Goal: Transaction & Acquisition: Purchase product/service

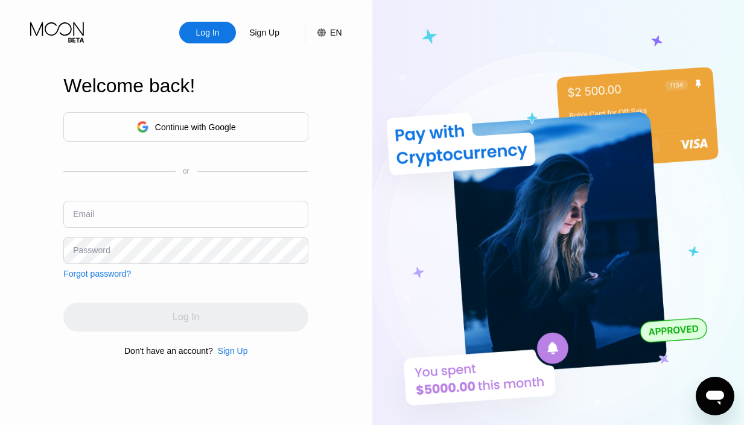
type input "samintr23@yopmail.com"
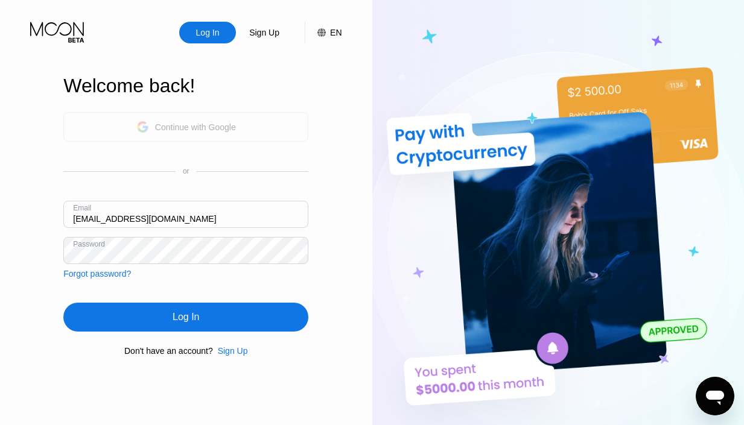
click at [214, 130] on div "Continue with Google" at bounding box center [195, 128] width 81 height 10
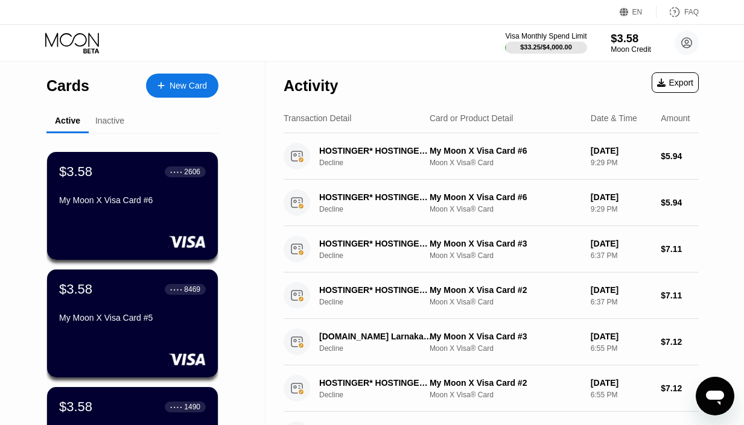
click at [619, 45] on div "$3.58" at bounding box center [631, 38] width 40 height 13
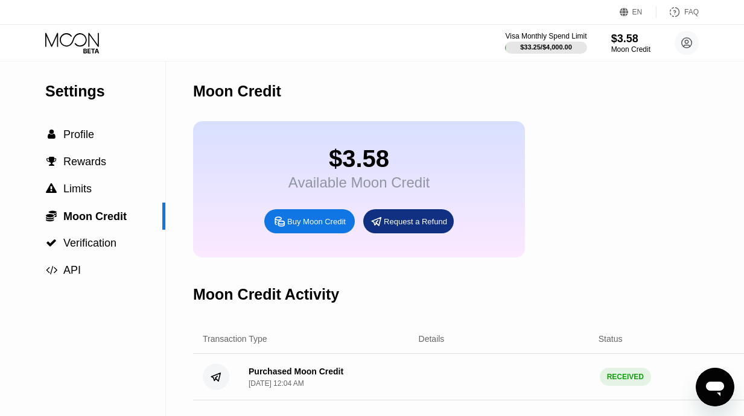
click at [317, 227] on div "Buy Moon Credit" at bounding box center [316, 222] width 59 height 10
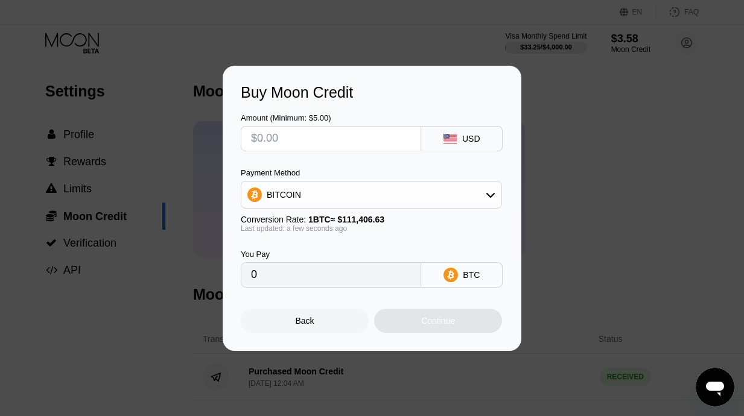
click at [343, 209] on div "Payment Method BITCOIN Conversion Rate: 1 BTC ≈ $111,406.63 Last updated: a few…" at bounding box center [371, 200] width 261 height 65
click at [339, 198] on div "BITCOIN" at bounding box center [371, 195] width 260 height 24
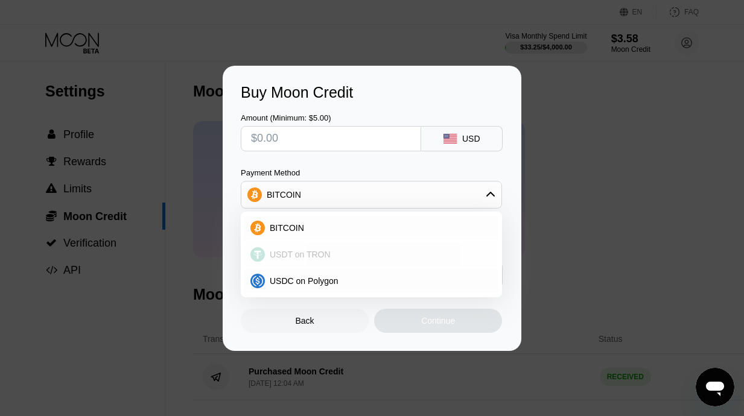
click at [336, 252] on div "USDT on TRON" at bounding box center [379, 255] width 228 height 10
type input "0.00"
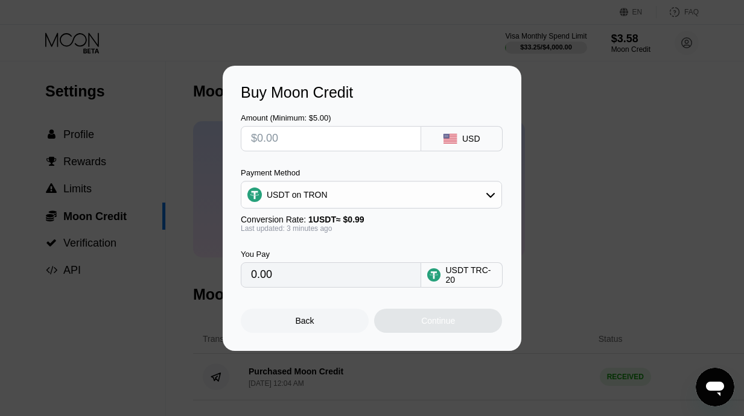
click at [302, 135] on input "text" at bounding box center [331, 139] width 160 height 24
type input "$1"
type input "1.01"
type input "$100"
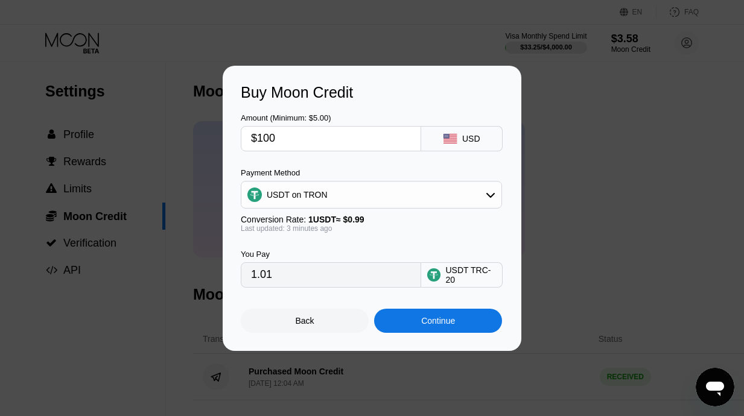
type input "101.01"
type input "$100"
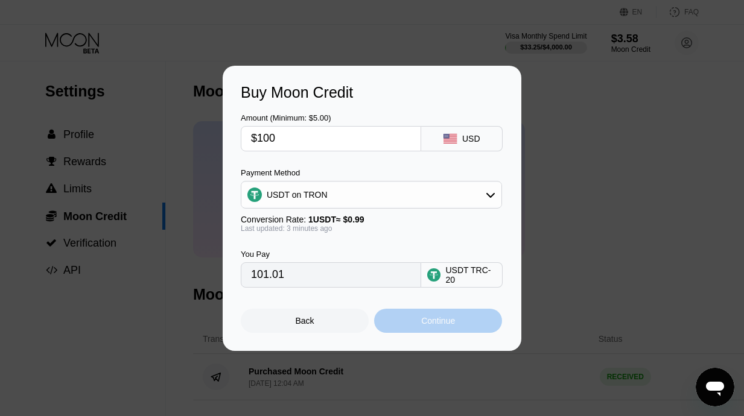
click at [403, 316] on div "Continue" at bounding box center [438, 321] width 128 height 24
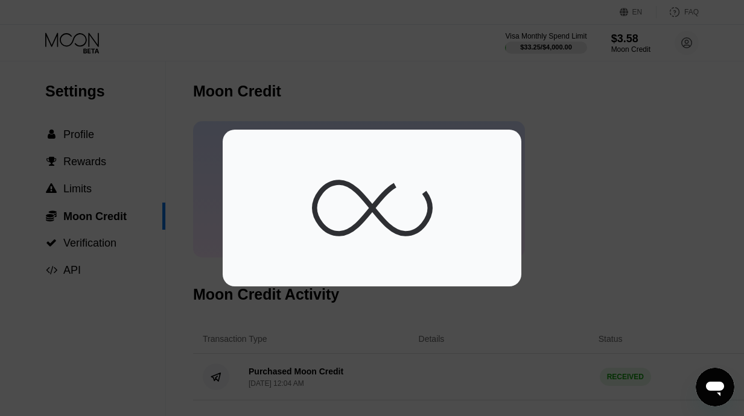
click at [404, 321] on div at bounding box center [376, 212] width 753 height 425
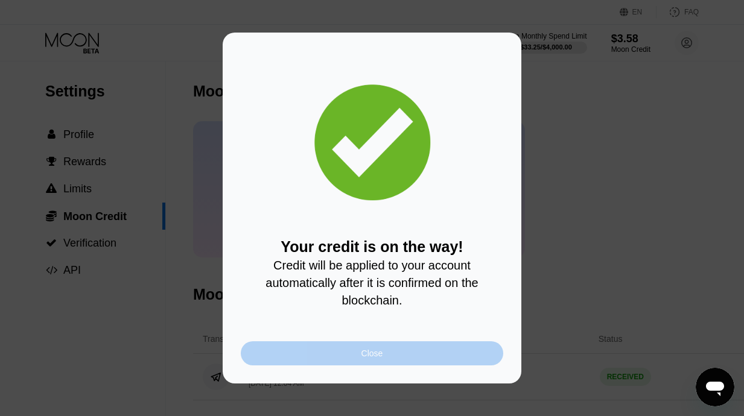
click at [428, 349] on div "Close" at bounding box center [372, 354] width 263 height 24
